Goal: Transaction & Acquisition: Purchase product/service

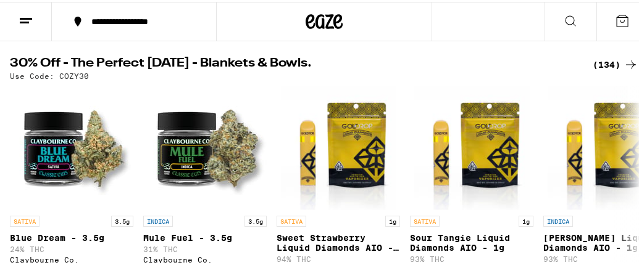
click at [623, 65] on icon at bounding box center [630, 63] width 15 height 15
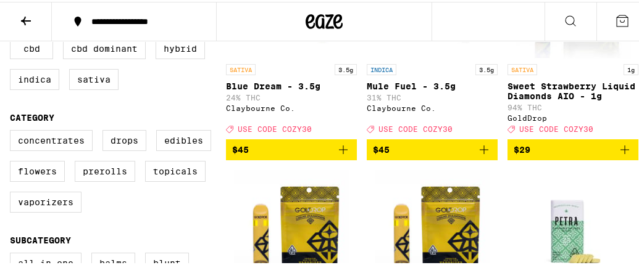
scroll to position [247, 0]
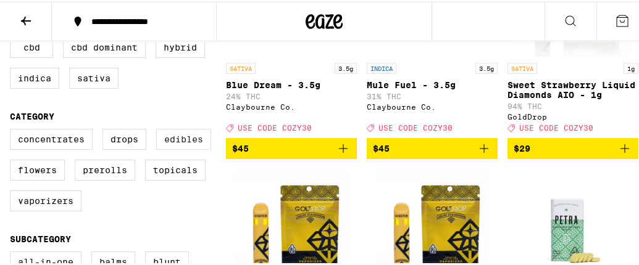
click at [165, 143] on label "Edibles" at bounding box center [183, 137] width 55 height 21
click at [13, 130] on input "Edibles" at bounding box center [12, 129] width 1 height 1
checkbox input "true"
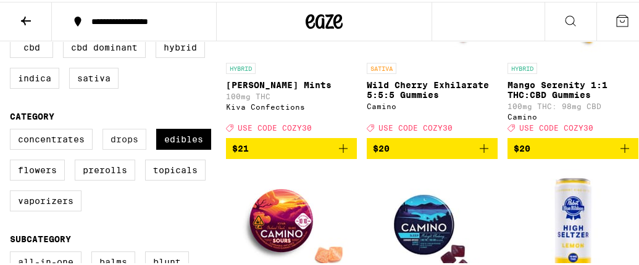
scroll to position [370, 0]
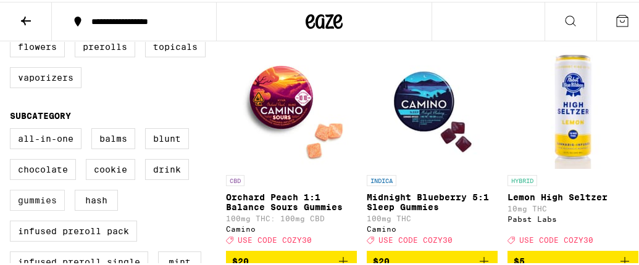
click at [43, 209] on label "Gummies" at bounding box center [37, 198] width 55 height 21
click at [13, 129] on input "Gummies" at bounding box center [12, 128] width 1 height 1
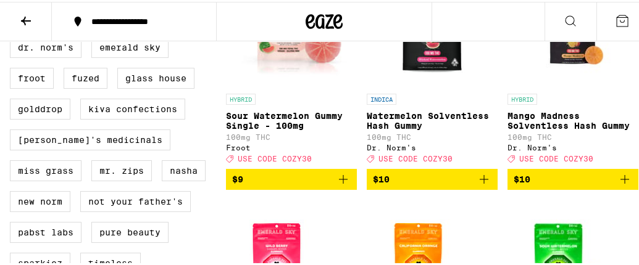
scroll to position [926, 0]
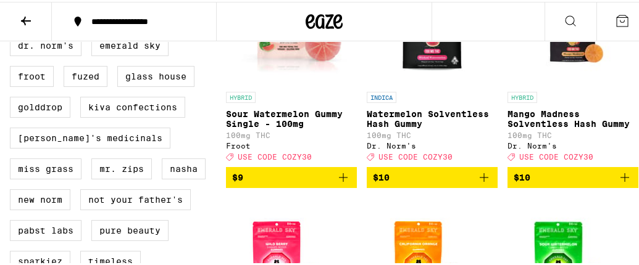
click at [484, 183] on icon "Add to bag" at bounding box center [483, 175] width 15 height 15
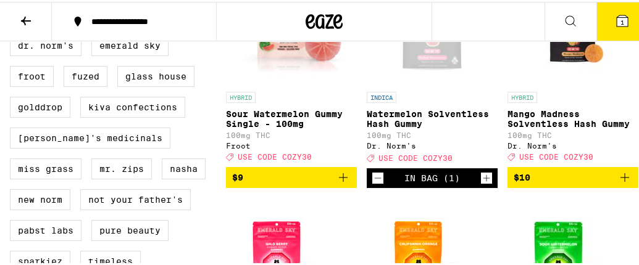
scroll to position [965, 0]
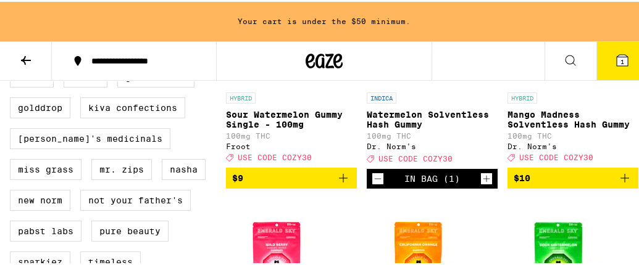
click at [484, 185] on icon "Increment" at bounding box center [486, 177] width 11 height 15
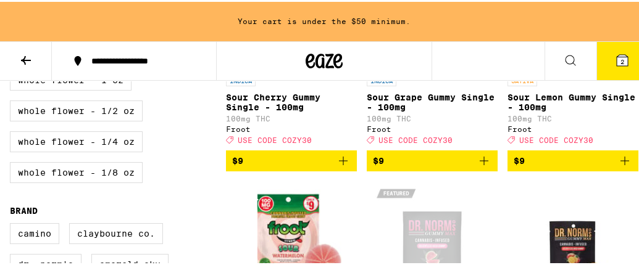
scroll to position [718, 0]
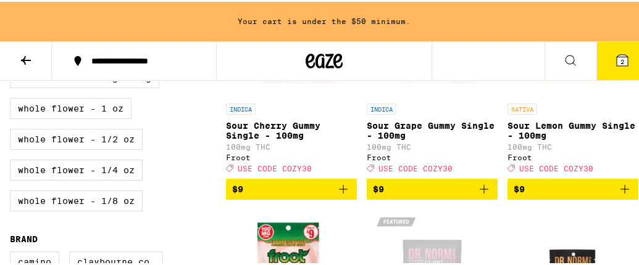
click at [483, 195] on icon "Add to bag" at bounding box center [483, 187] width 15 height 15
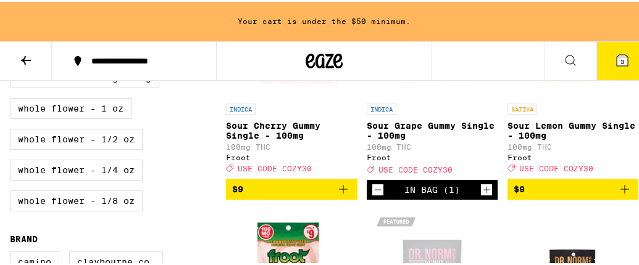
click at [483, 196] on icon "Increment" at bounding box center [486, 188] width 11 height 15
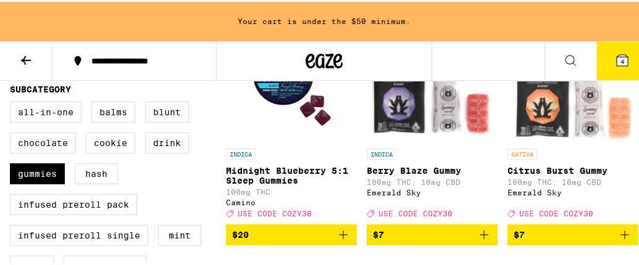
scroll to position [409, 0]
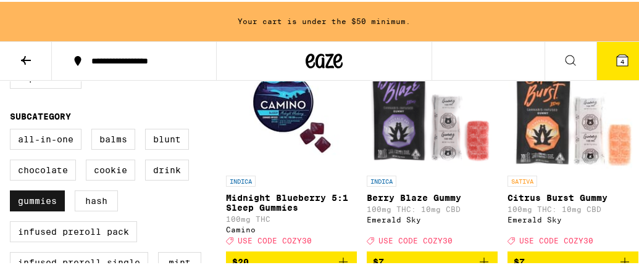
click at [26, 210] on label "Gummies" at bounding box center [37, 199] width 55 height 21
click at [13, 130] on input "Gummies" at bounding box center [12, 129] width 1 height 1
checkbox input "false"
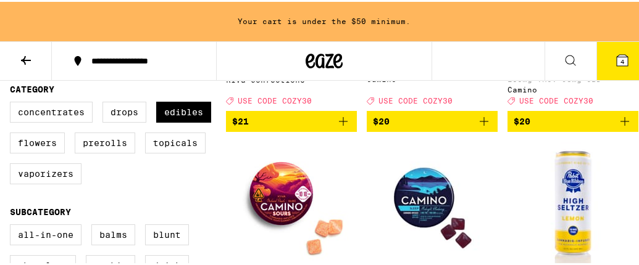
scroll to position [286, 0]
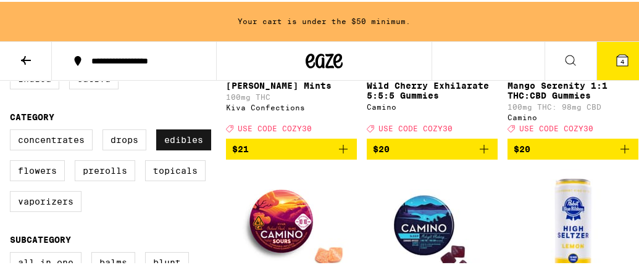
click at [193, 148] on label "Edibles" at bounding box center [183, 138] width 55 height 21
click at [13, 130] on input "Edibles" at bounding box center [12, 130] width 1 height 1
checkbox input "false"
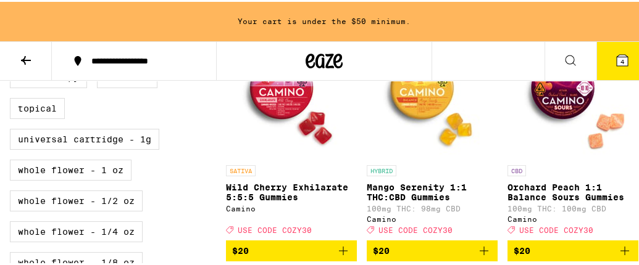
scroll to position [718, 0]
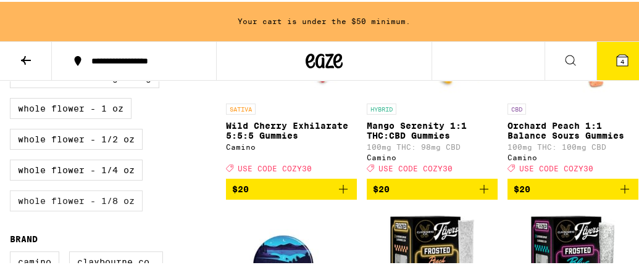
click at [101, 210] on label "Whole Flower - 1/8 oz" at bounding box center [76, 199] width 133 height 21
checkbox input "true"
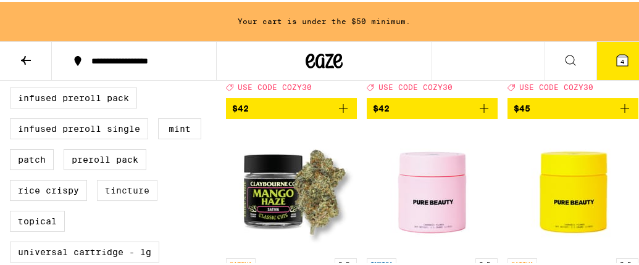
scroll to position [790, 0]
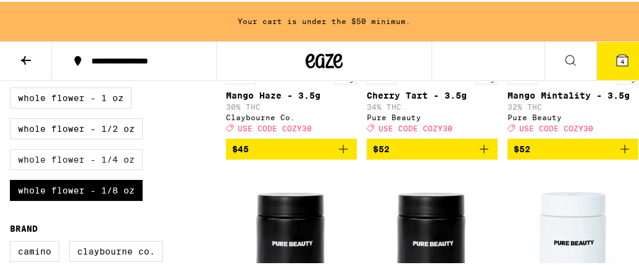
click at [109, 168] on label "Whole Flower - 1/4 oz" at bounding box center [76, 158] width 133 height 21
checkbox input "true"
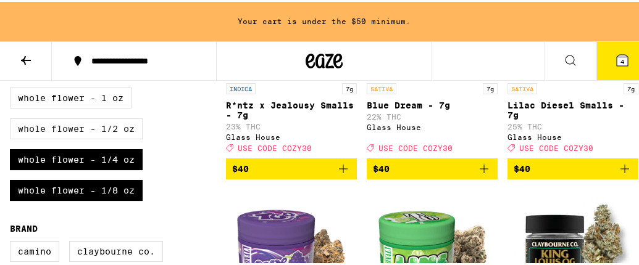
click at [113, 138] on label "Whole Flower - 1/2 oz" at bounding box center [76, 127] width 133 height 21
checkbox input "true"
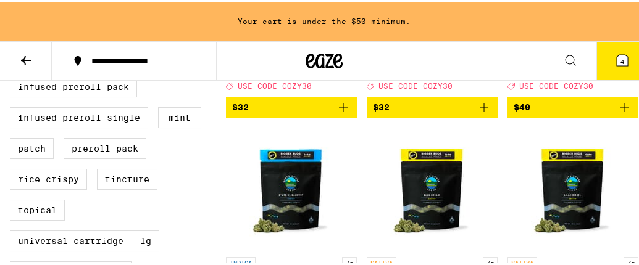
scroll to position [667, 0]
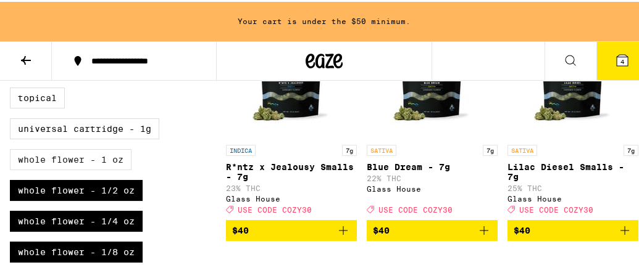
click at [103, 168] on label "Whole Flower - 1 oz" at bounding box center [71, 158] width 122 height 21
checkbox input "true"
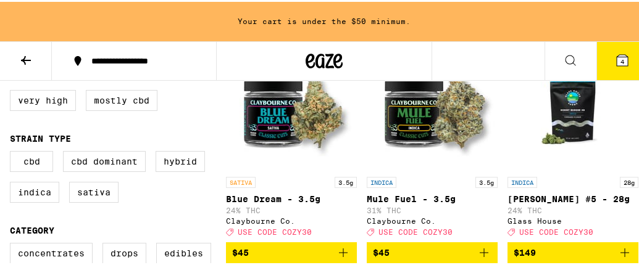
scroll to position [173, 0]
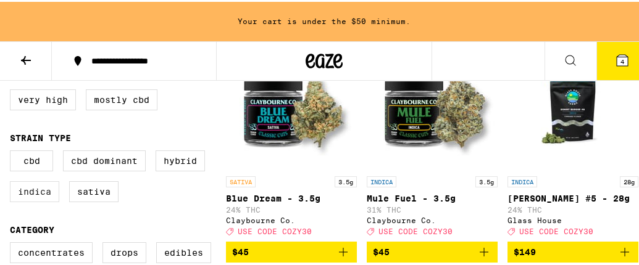
click at [46, 193] on label "Indica" at bounding box center [34, 190] width 49 height 21
click at [13, 151] on input "Indica" at bounding box center [12, 151] width 1 height 1
checkbox input "true"
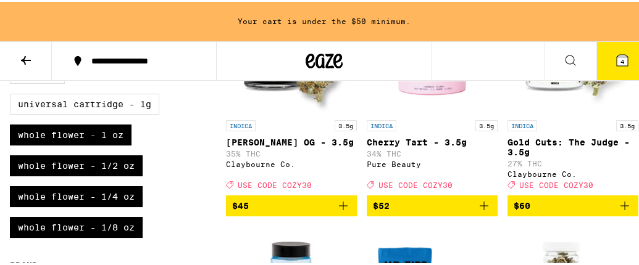
scroll to position [728, 0]
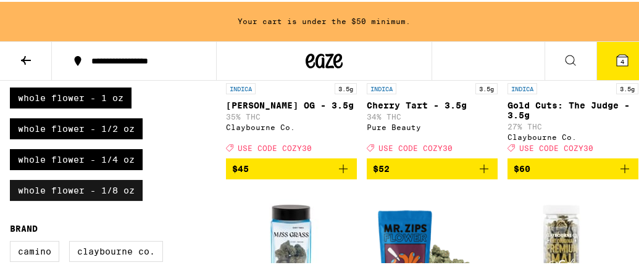
click at [131, 199] on label "Whole Flower - 1/8 oz" at bounding box center [76, 188] width 133 height 21
checkbox input "false"
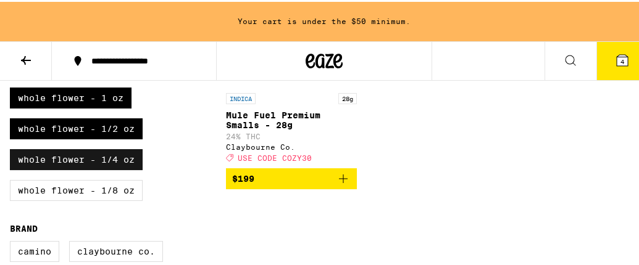
click at [124, 168] on label "Whole Flower - 1/4 oz" at bounding box center [76, 158] width 133 height 21
checkbox input "false"
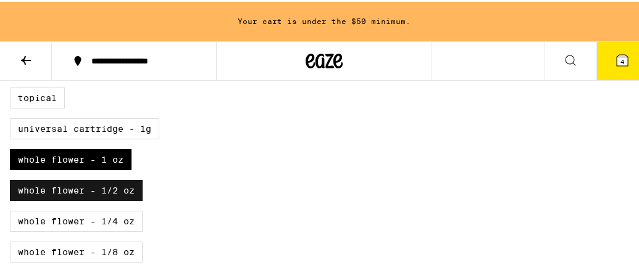
click at [113, 199] on label "Whole Flower - 1/2 oz" at bounding box center [76, 188] width 133 height 21
checkbox input "false"
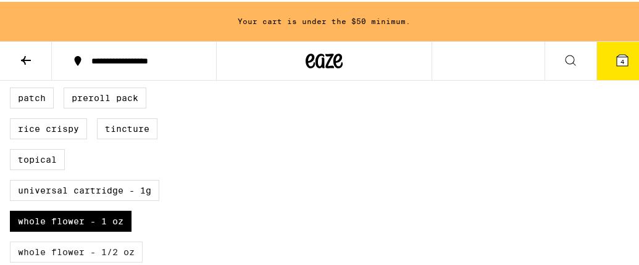
scroll to position [728, 0]
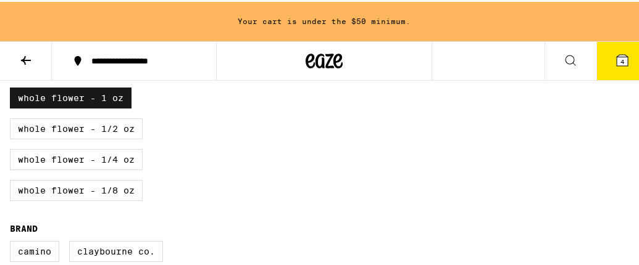
click at [118, 107] on label "Whole Flower - 1 oz" at bounding box center [71, 96] width 122 height 21
checkbox input "false"
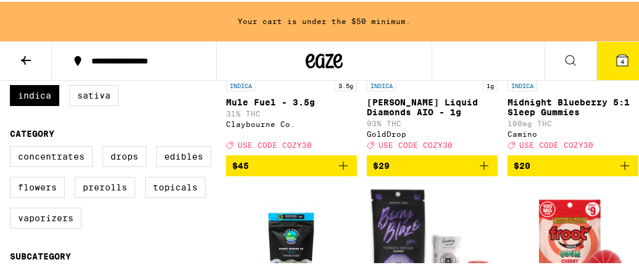
scroll to position [235, 0]
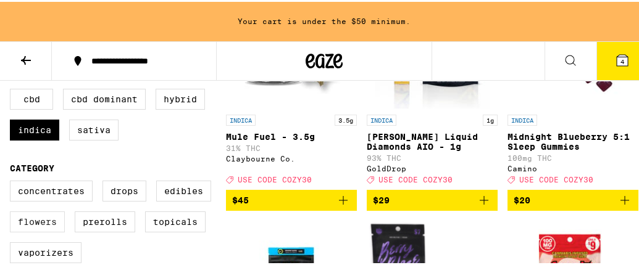
click at [43, 231] on label "Flowers" at bounding box center [37, 220] width 55 height 21
click at [13, 181] on input "Flowers" at bounding box center [12, 181] width 1 height 1
checkbox input "true"
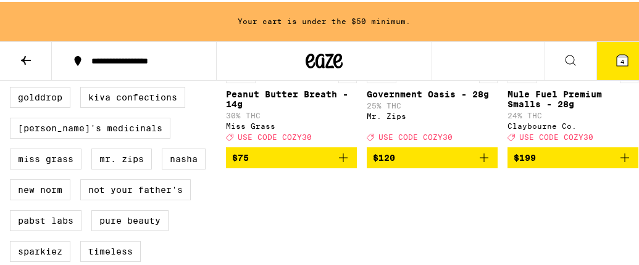
scroll to position [913, 0]
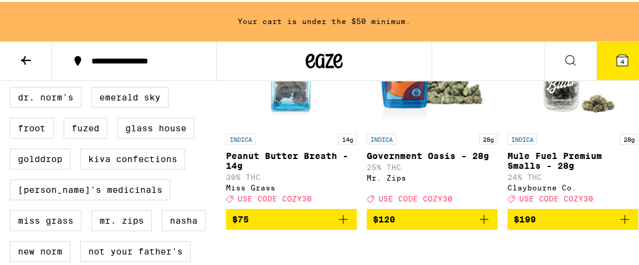
click at [345, 225] on icon "Add to bag" at bounding box center [343, 217] width 15 height 15
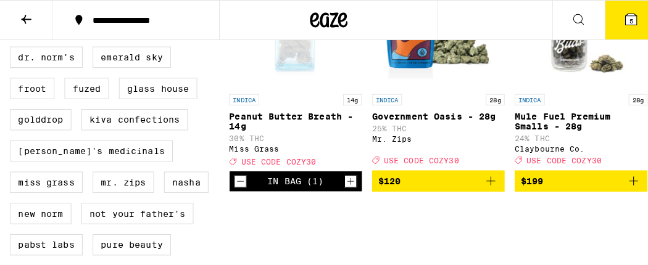
scroll to position [874, 0]
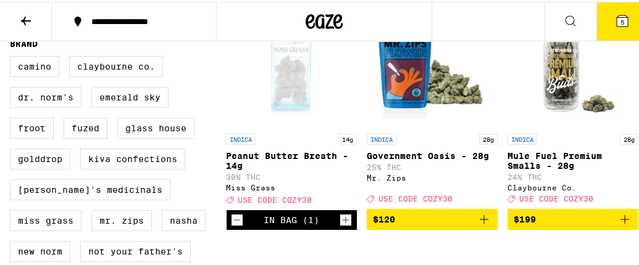
click at [615, 17] on icon at bounding box center [622, 19] width 15 height 15
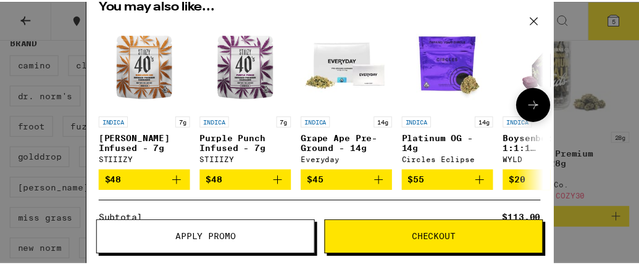
scroll to position [123, 0]
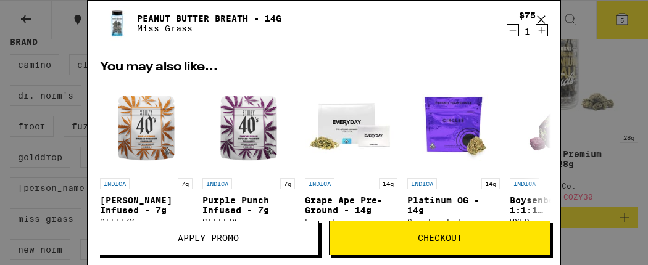
click at [544, 22] on icon at bounding box center [541, 19] width 7 height 7
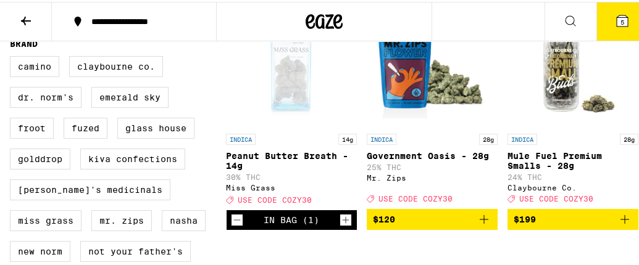
click at [615, 19] on icon at bounding box center [622, 19] width 15 height 15
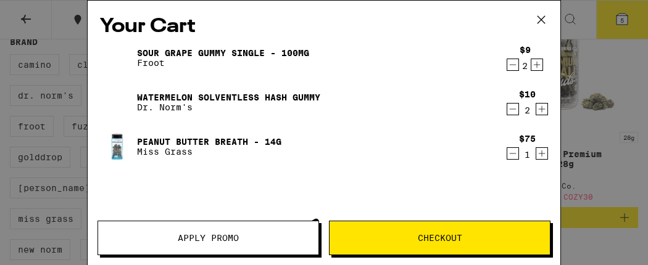
click at [226, 239] on span "Apply Promo" at bounding box center [208, 238] width 61 height 9
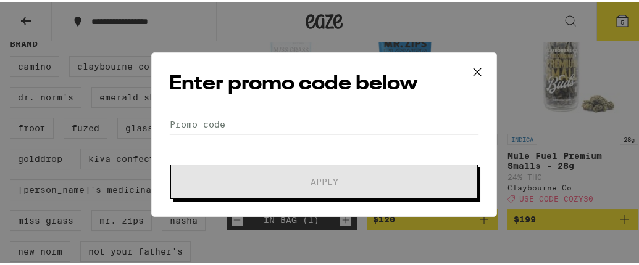
click at [320, 110] on div "Enter promo code below Promo Code Apply" at bounding box center [324, 133] width 346 height 165
click at [312, 120] on input "Promo Code" at bounding box center [324, 123] width 310 height 19
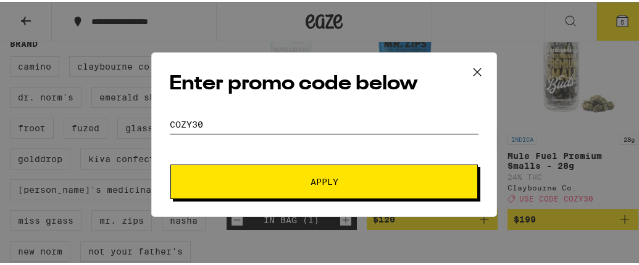
type input "COZY30"
click at [339, 172] on button "Apply" at bounding box center [323, 180] width 307 height 35
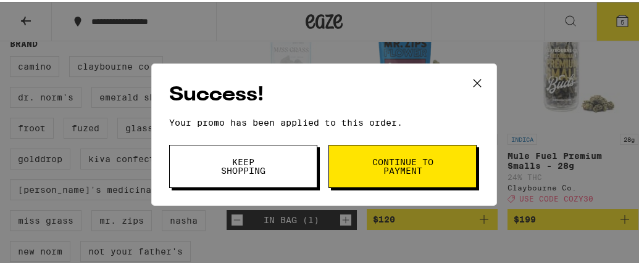
click at [381, 162] on span "Continue to payment" at bounding box center [402, 164] width 63 height 17
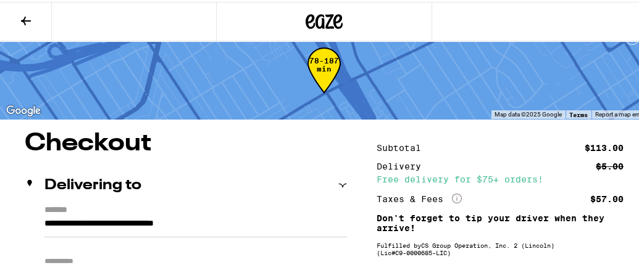
scroll to position [62, 0]
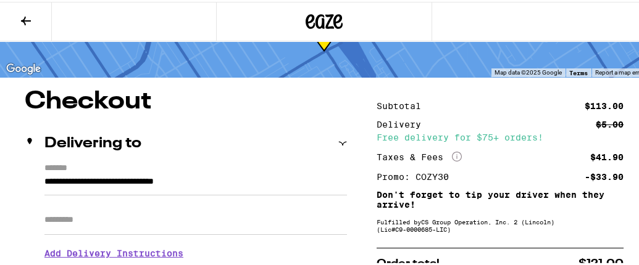
click at [149, 223] on input "Apt/Suite" at bounding box center [195, 219] width 302 height 30
type input "****"
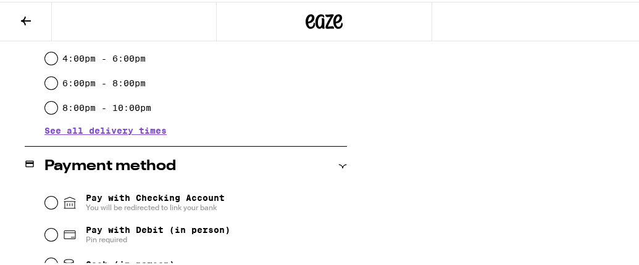
scroll to position [494, 0]
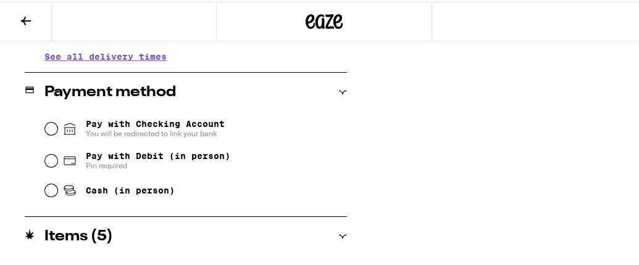
click at [45, 196] on div "Cash (in person)" at bounding box center [196, 188] width 302 height 27
click at [45, 195] on input "Cash (in person)" at bounding box center [51, 189] width 12 height 12
radio input "true"
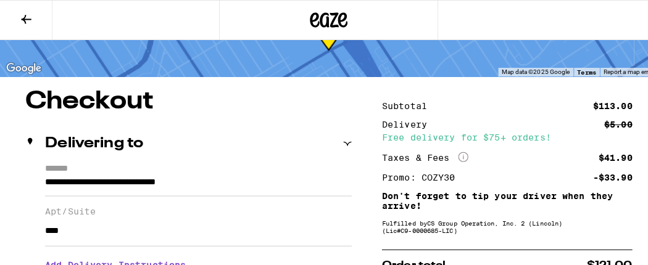
scroll to position [0, 0]
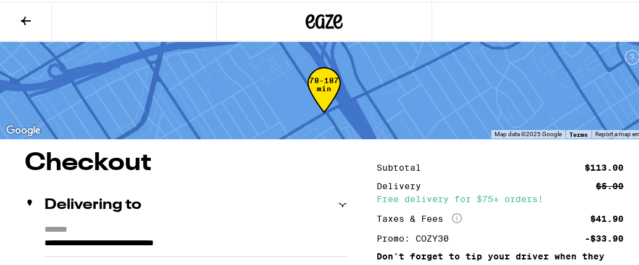
click at [28, 22] on icon at bounding box center [26, 19] width 15 height 15
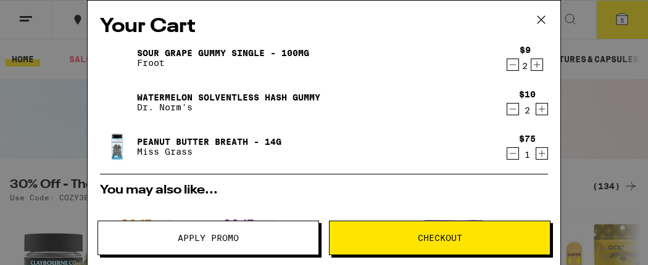
click at [536, 111] on icon "Increment" at bounding box center [541, 109] width 11 height 15
click at [533, 64] on icon "Increment" at bounding box center [536, 64] width 11 height 15
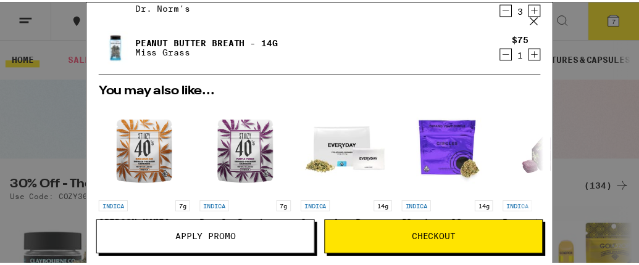
scroll to position [123, 0]
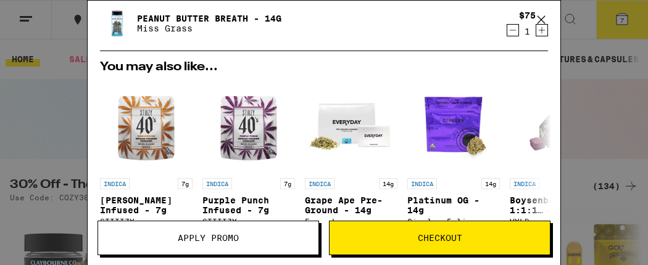
click at [431, 238] on span "Checkout" at bounding box center [440, 238] width 44 height 9
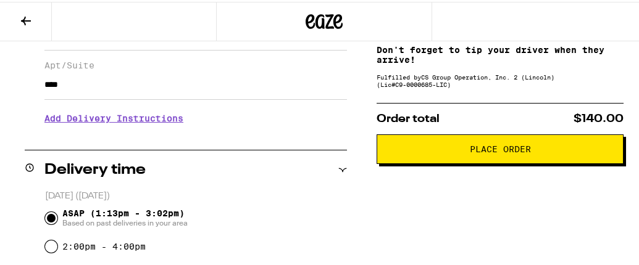
scroll to position [185, 0]
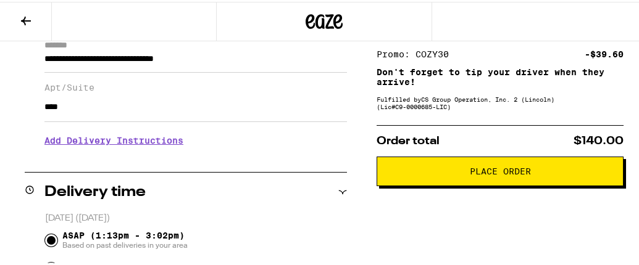
click at [489, 173] on span "Place Order" at bounding box center [500, 169] width 61 height 9
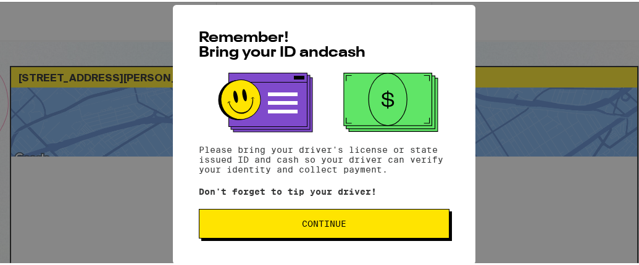
click at [362, 230] on button "Continue" at bounding box center [324, 222] width 251 height 30
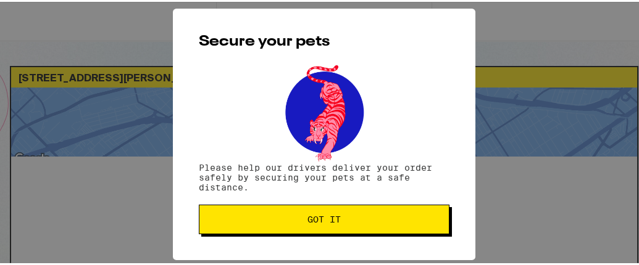
click at [362, 230] on button "Got it" at bounding box center [324, 218] width 251 height 30
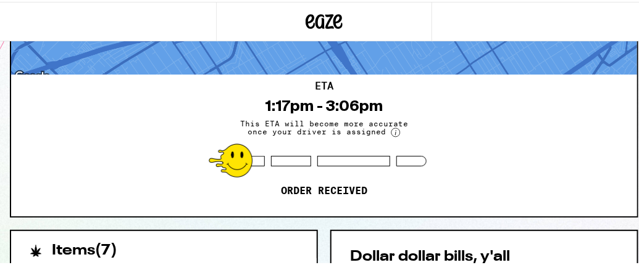
scroll to position [123, 0]
